Goal: Transaction & Acquisition: Purchase product/service

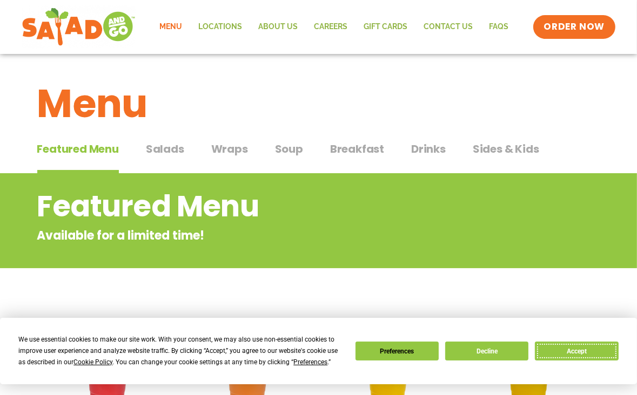
click at [582, 355] on button "Accept" at bounding box center [576, 351] width 83 height 19
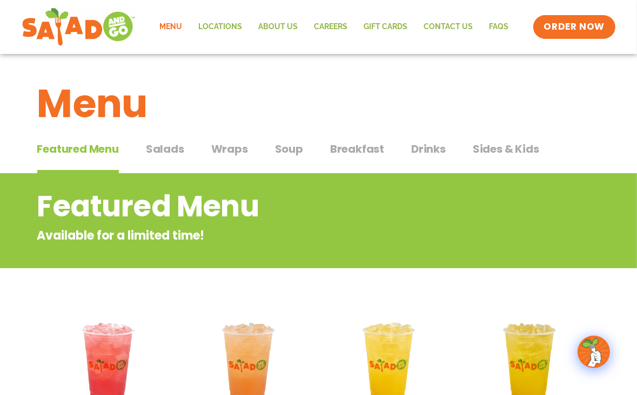
click at [347, 154] on span "Breakfast" at bounding box center [357, 149] width 54 height 16
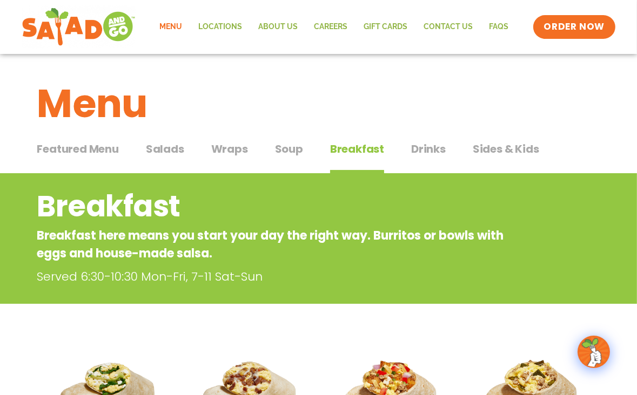
click at [285, 146] on span "Soup" at bounding box center [289, 149] width 28 height 16
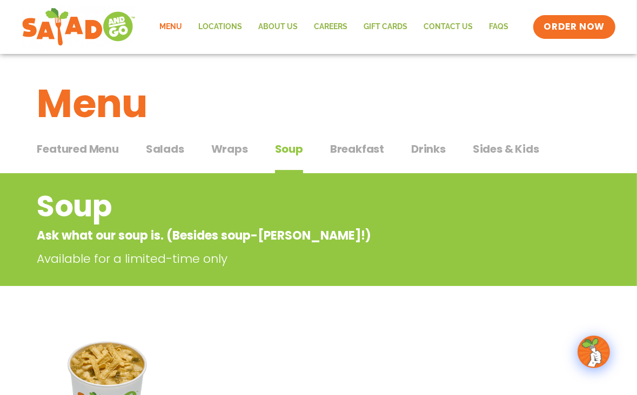
click at [425, 150] on span "Drinks" at bounding box center [428, 149] width 35 height 16
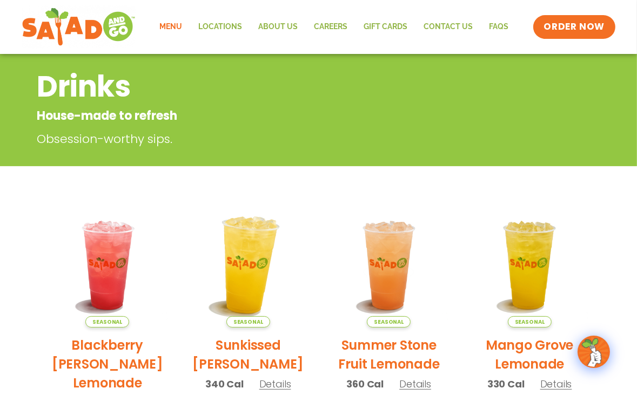
scroll to position [81, 0]
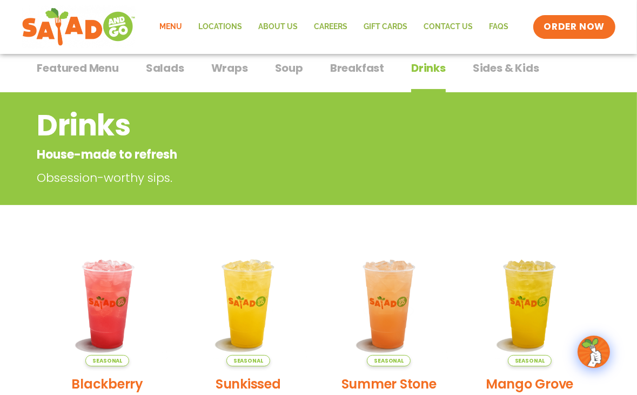
click at [181, 68] on span "Salads" at bounding box center [165, 68] width 38 height 16
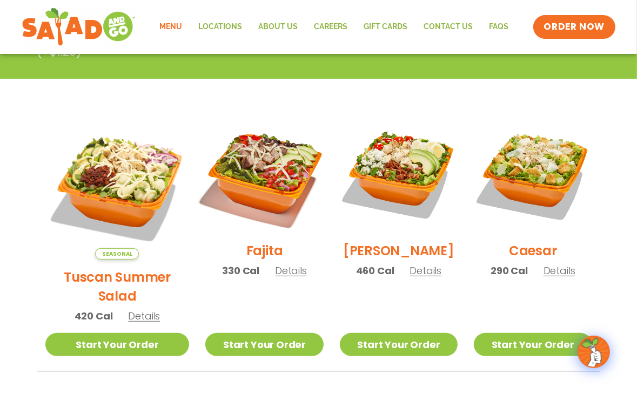
scroll to position [27, 0]
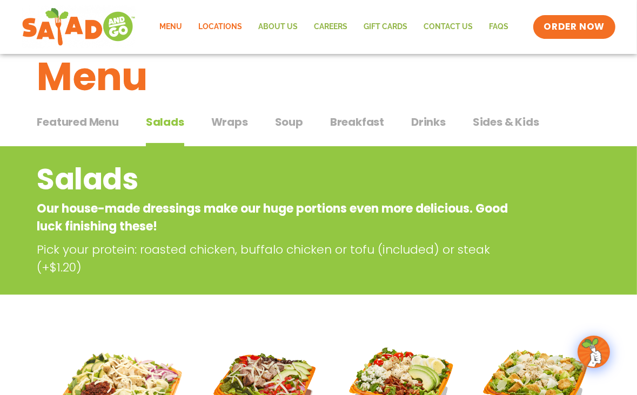
click at [227, 23] on link "Locations" at bounding box center [221, 27] width 60 height 25
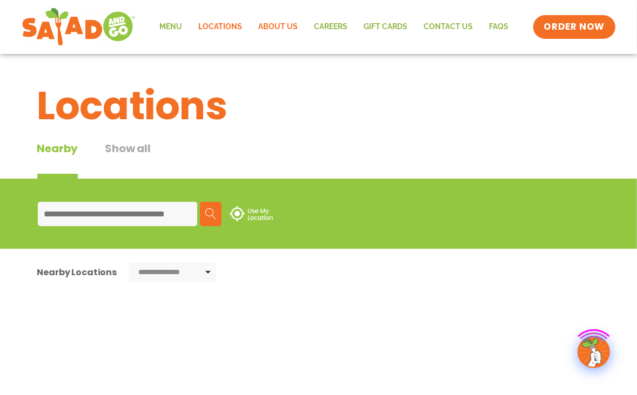
click at [297, 26] on link "About Us" at bounding box center [279, 27] width 56 height 25
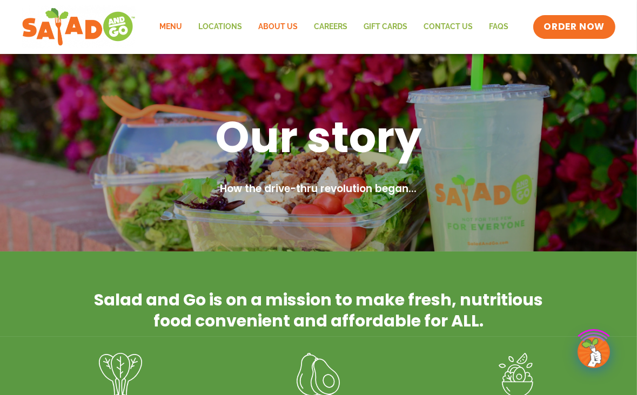
click at [178, 25] on link "Menu" at bounding box center [171, 27] width 39 height 25
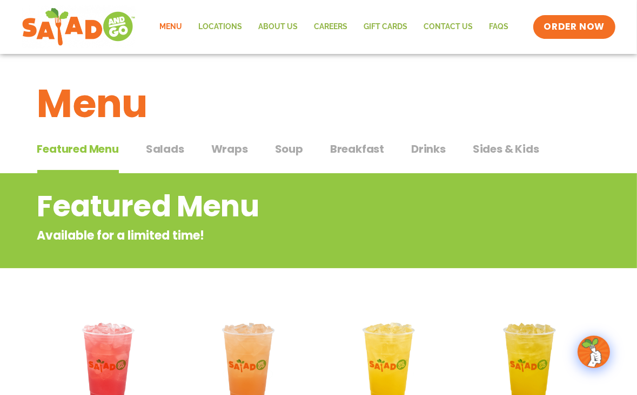
click at [348, 152] on span "Breakfast" at bounding box center [357, 149] width 54 height 16
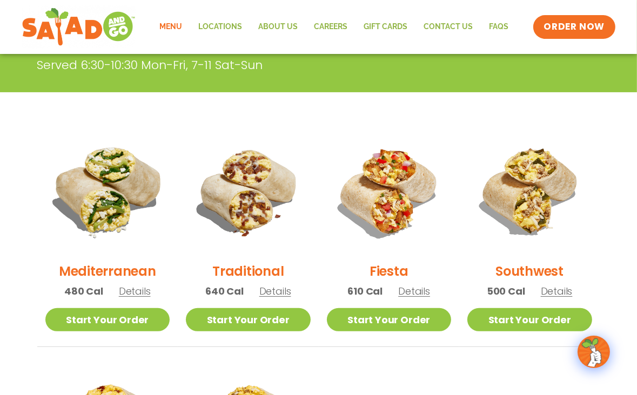
scroll to position [270, 0]
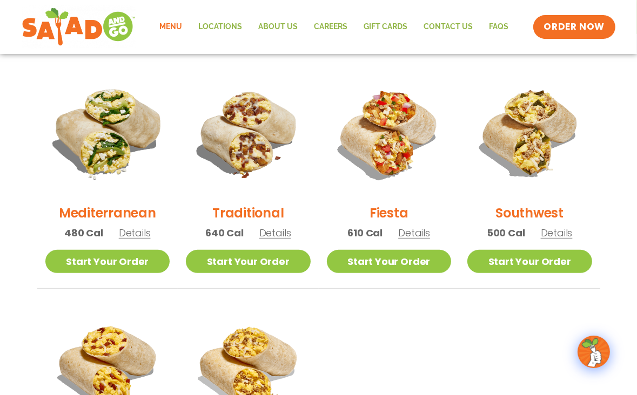
click at [112, 137] on img at bounding box center [107, 133] width 146 height 146
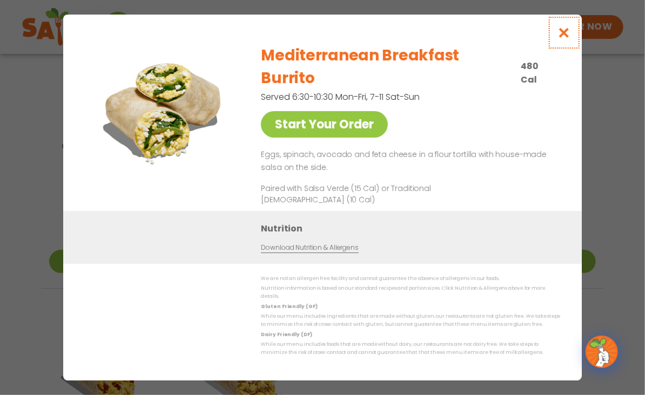
click at [566, 38] on icon "Close modal" at bounding box center [565, 32] width 14 height 11
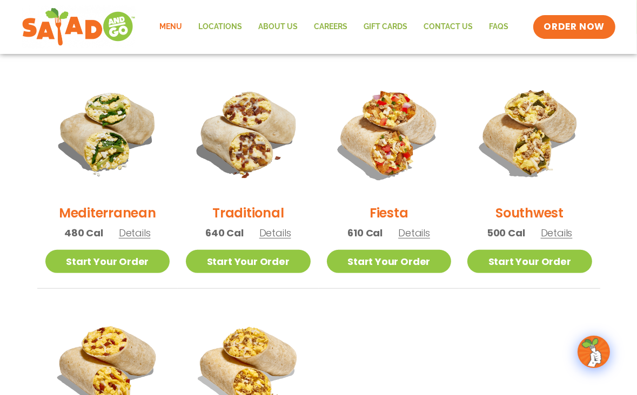
click at [104, 212] on h2 "Mediterranean" at bounding box center [107, 213] width 97 height 19
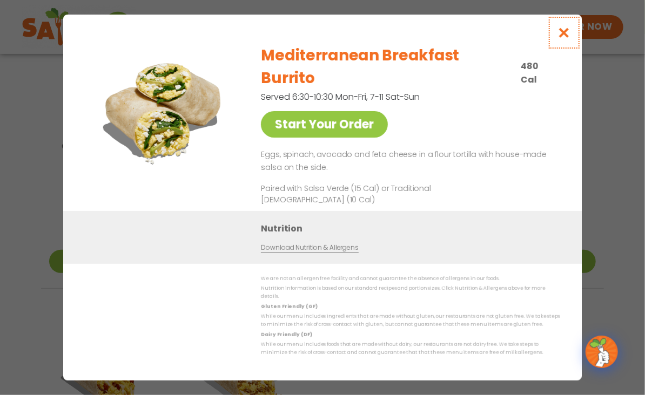
click at [565, 38] on icon "Close modal" at bounding box center [565, 32] width 14 height 11
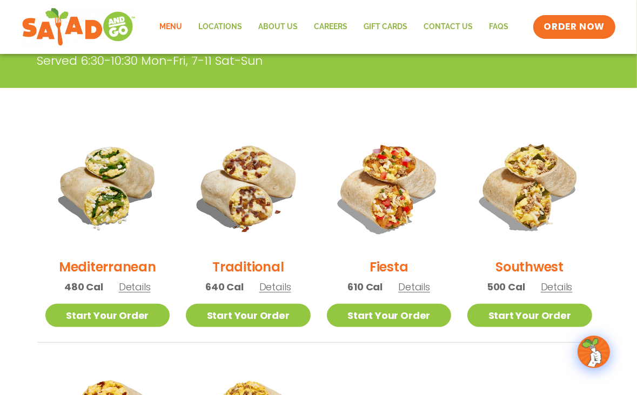
scroll to position [0, 0]
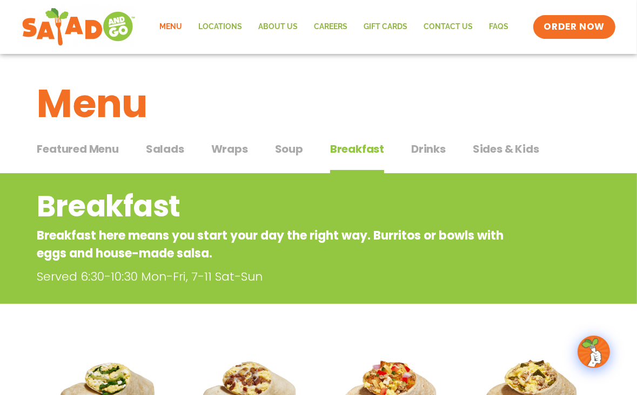
click at [280, 150] on span "Soup" at bounding box center [289, 149] width 28 height 16
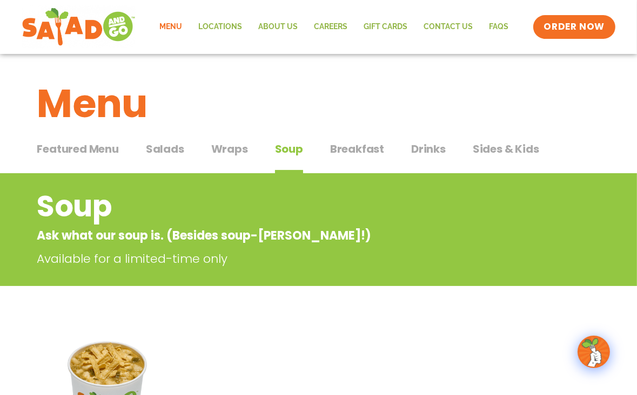
click at [232, 149] on span "Wraps" at bounding box center [229, 149] width 37 height 16
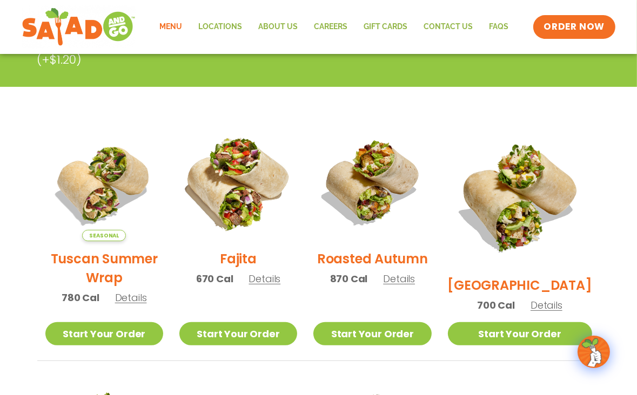
scroll to position [270, 0]
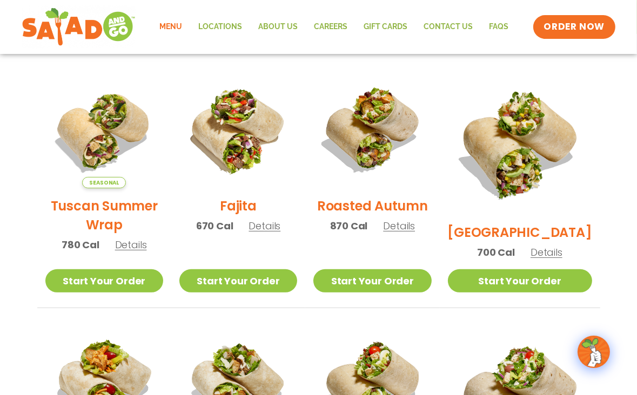
click at [357, 214] on h2 "Roasted Autumn" at bounding box center [372, 206] width 111 height 19
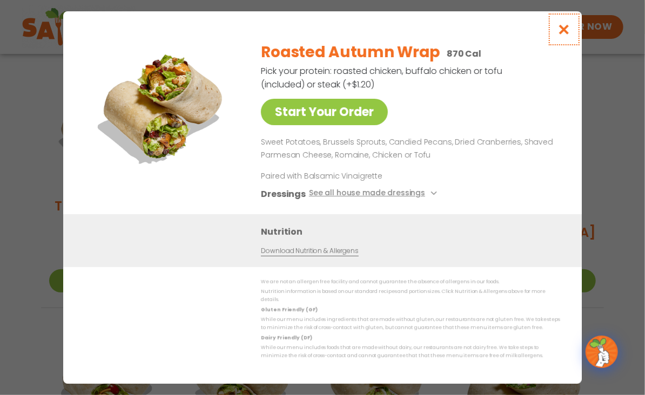
click at [566, 28] on icon "Close modal" at bounding box center [565, 29] width 14 height 11
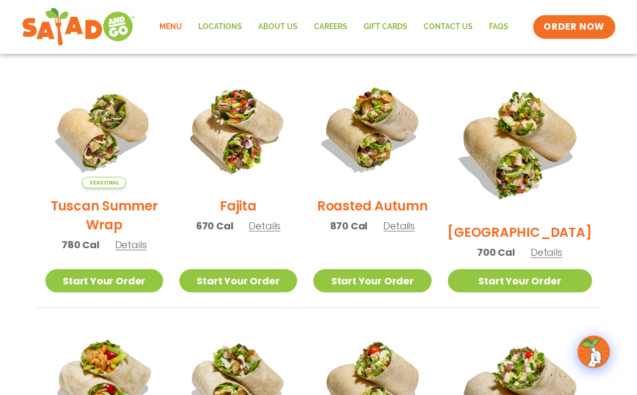
click at [110, 214] on h2 "Tuscan Summer Wrap" at bounding box center [104, 216] width 118 height 38
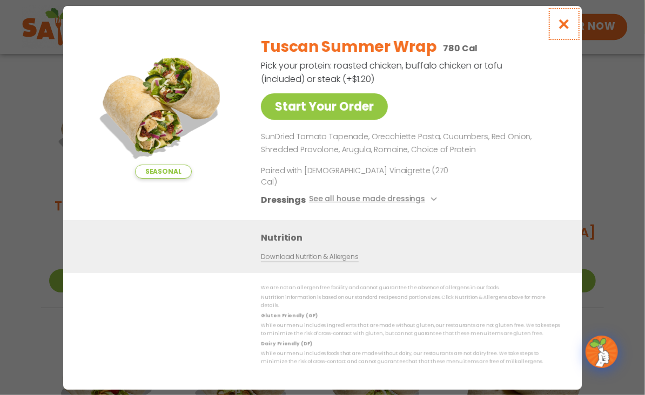
click at [562, 30] on icon "Close modal" at bounding box center [565, 23] width 14 height 11
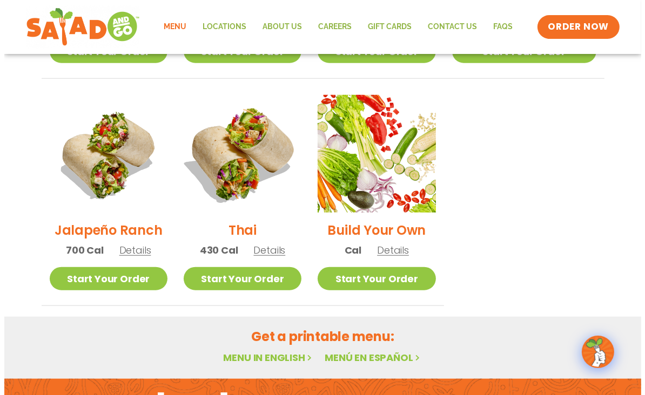
scroll to position [756, 0]
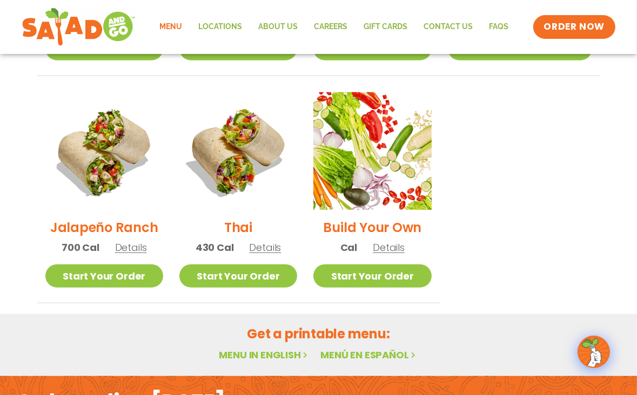
click at [252, 218] on h2 "Thai" at bounding box center [238, 227] width 28 height 19
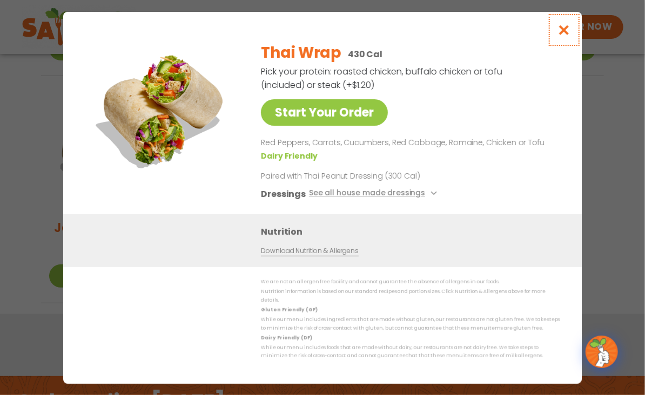
click at [568, 31] on icon "Close modal" at bounding box center [565, 29] width 14 height 11
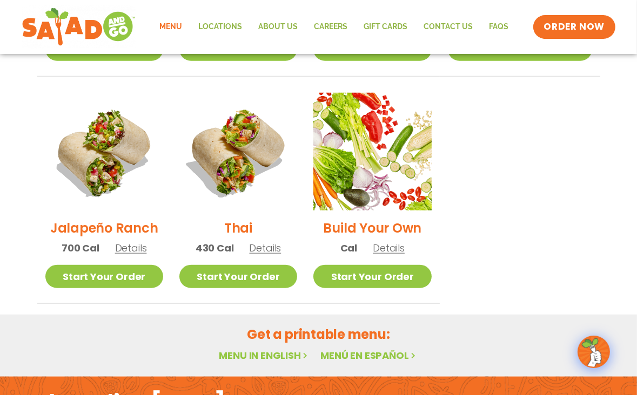
scroll to position [758, 0]
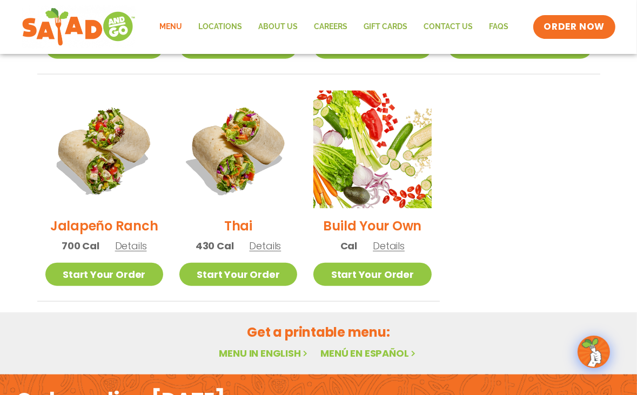
click at [113, 217] on h2 "Jalapeño Ranch" at bounding box center [104, 226] width 108 height 19
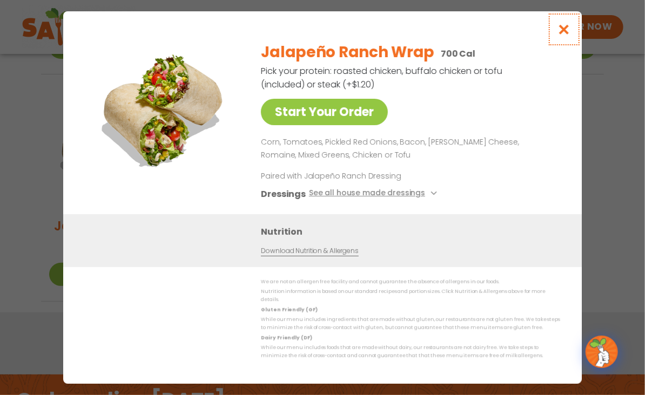
click at [562, 32] on icon "Close modal" at bounding box center [565, 29] width 14 height 11
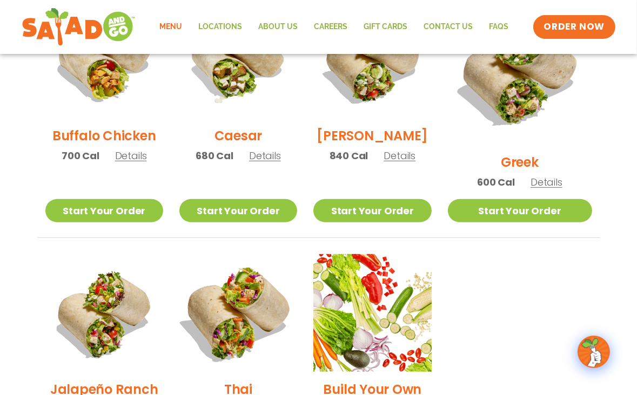
scroll to position [488, 0]
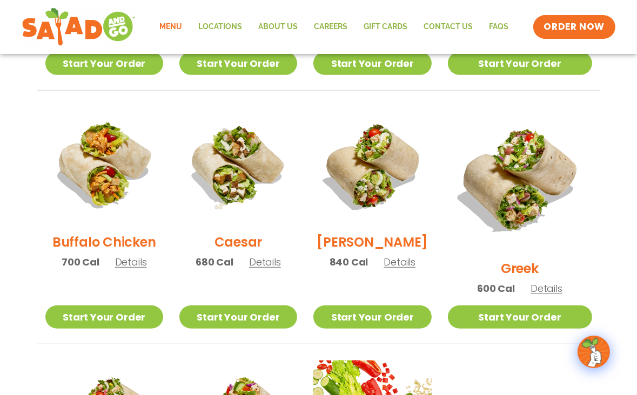
click at [531, 259] on h2 "Greek" at bounding box center [520, 268] width 38 height 19
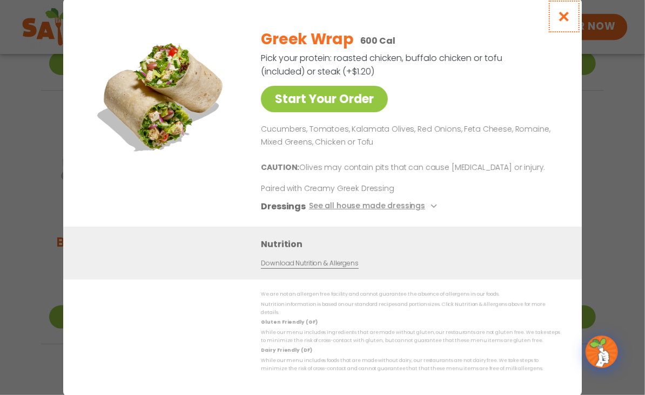
click at [566, 22] on icon "Close modal" at bounding box center [565, 16] width 14 height 11
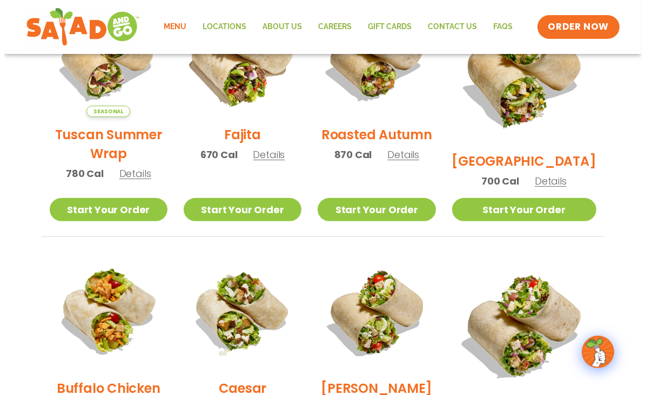
scroll to position [218, 0]
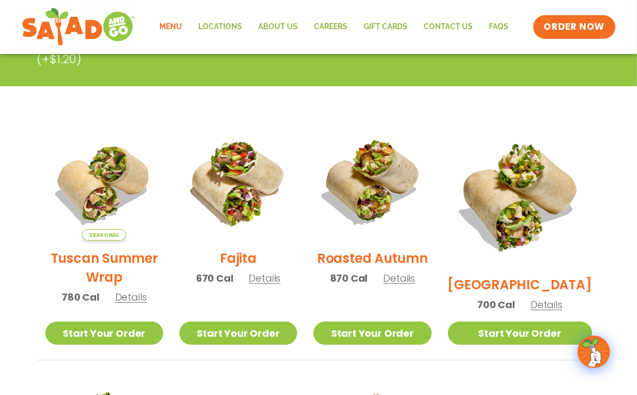
click at [117, 268] on h2 "Tuscan Summer Wrap" at bounding box center [104, 268] width 118 height 38
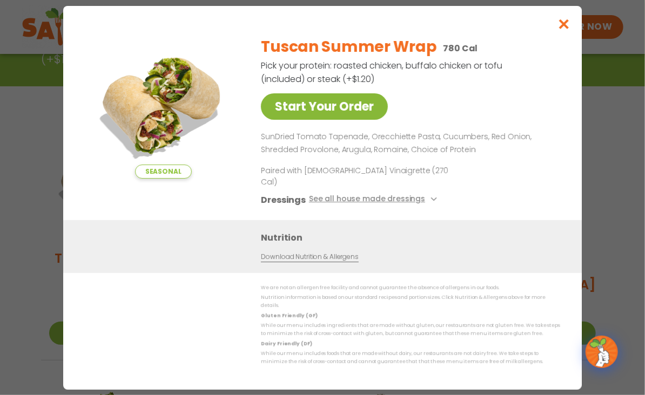
click at [317, 112] on link "Start Your Order" at bounding box center [324, 106] width 127 height 26
